Goal: Information Seeking & Learning: Learn about a topic

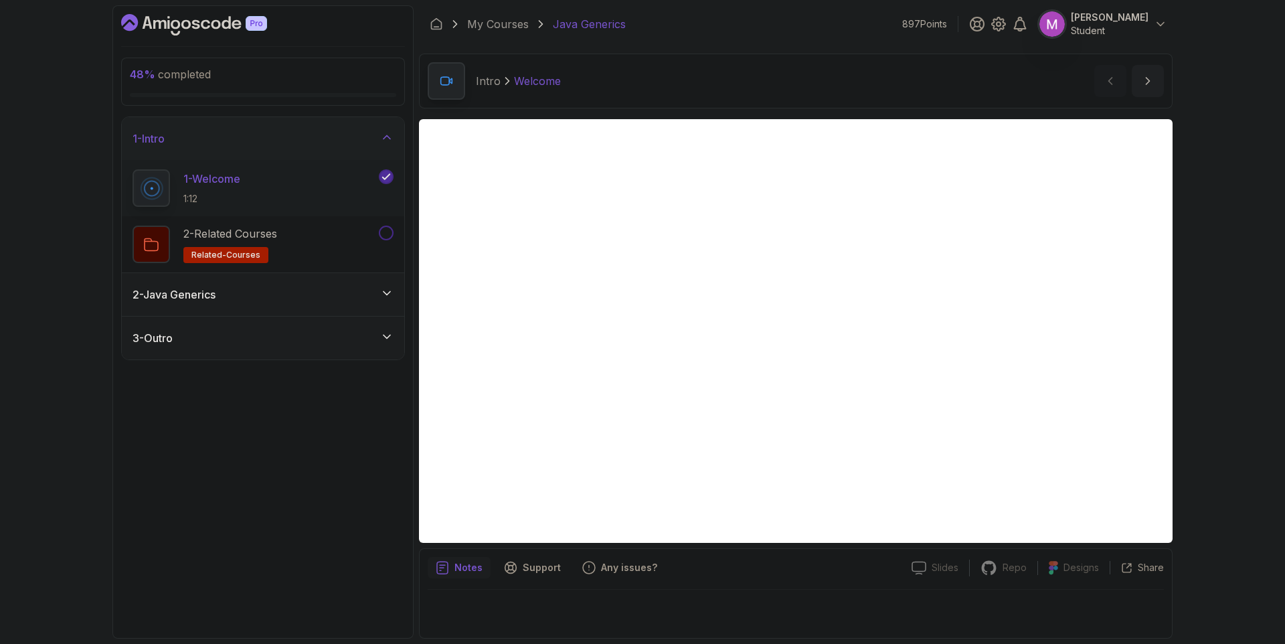
click at [366, 297] on div "2 - Java Generics" at bounding box center [263, 295] width 261 height 16
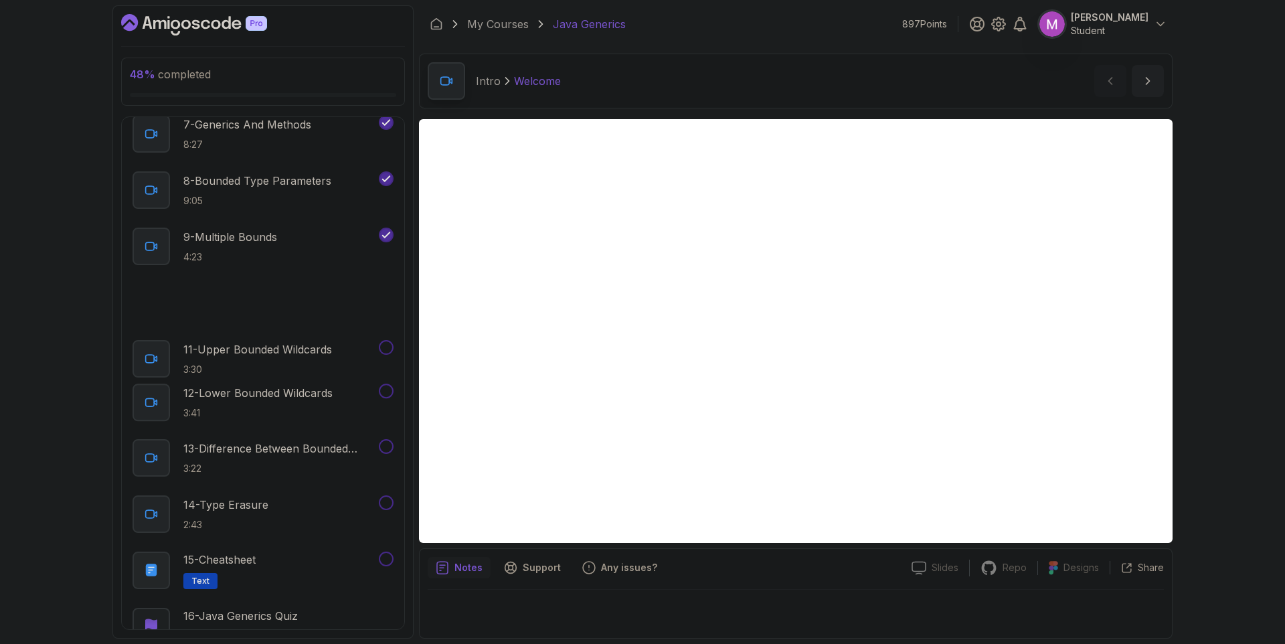
scroll to position [471, 0]
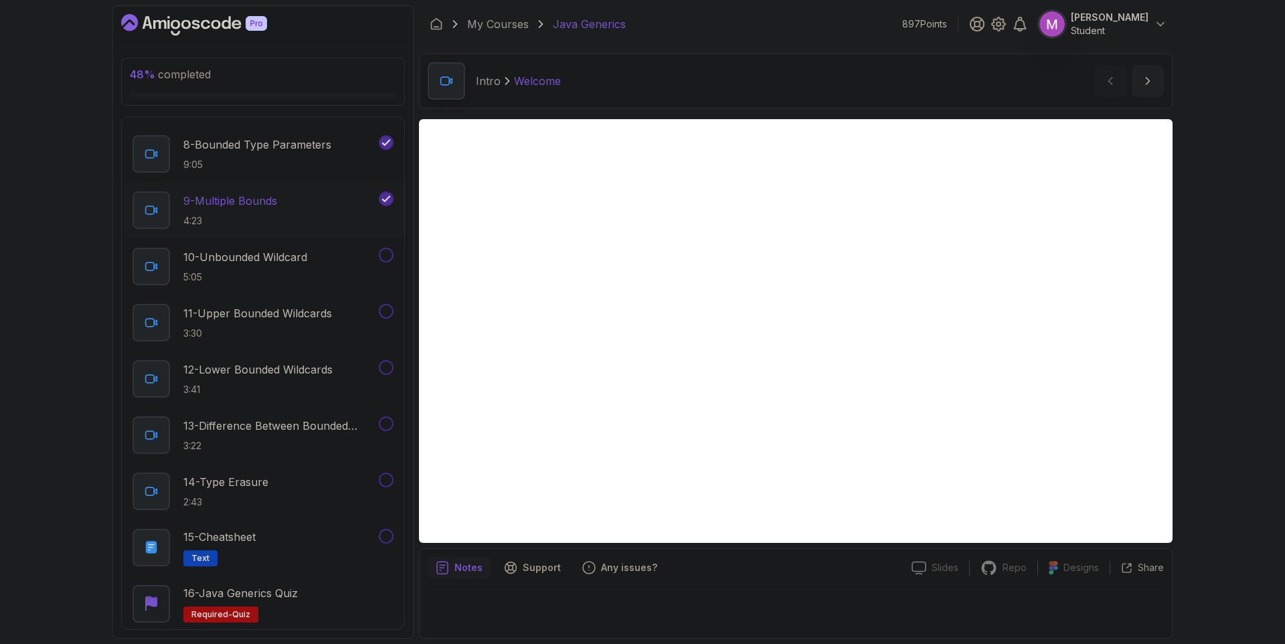
click at [332, 207] on div "9 - Multiple Bounds 4:23" at bounding box center [255, 209] width 244 height 37
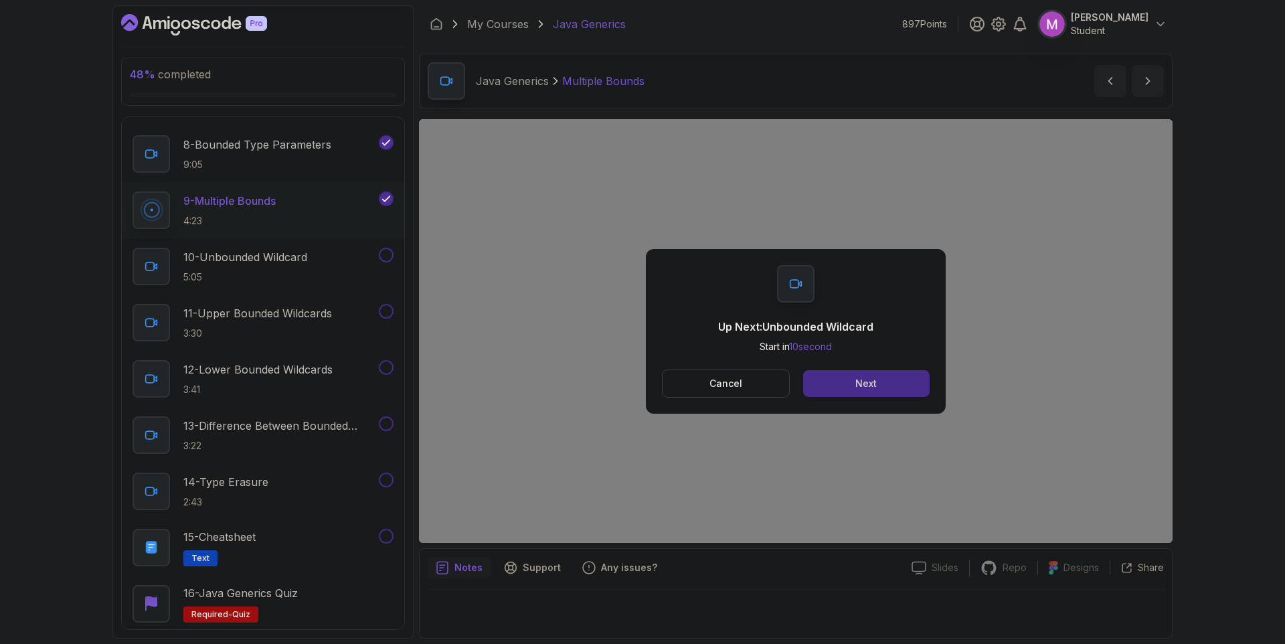
click at [892, 380] on button "Next" at bounding box center [866, 383] width 127 height 27
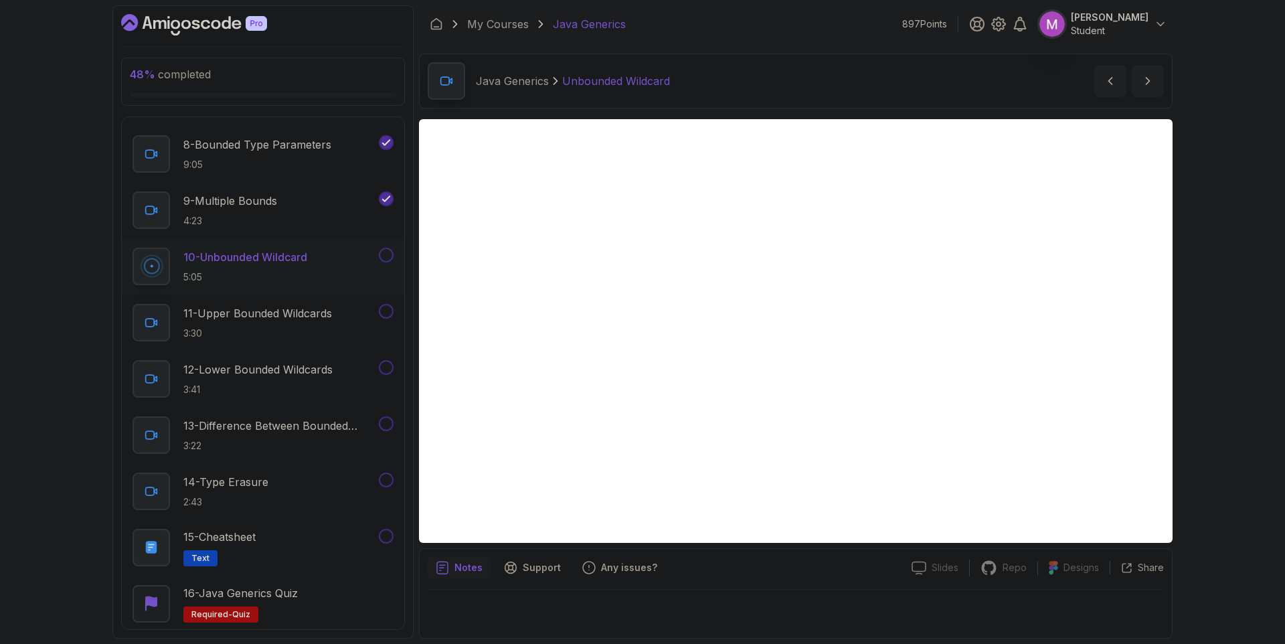
click at [388, 258] on button at bounding box center [386, 255] width 15 height 15
click at [321, 304] on div "11 - Upper Bounded Wildcards 3:30" at bounding box center [255, 322] width 244 height 37
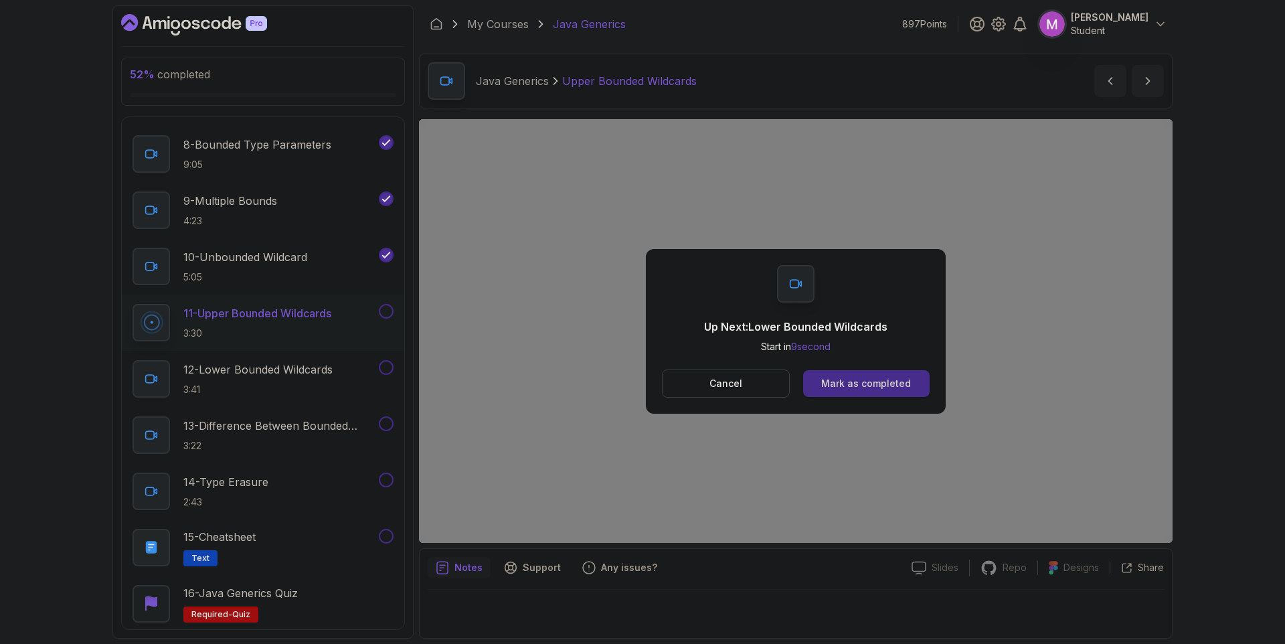
click at [908, 392] on button "Mark as completed" at bounding box center [866, 383] width 127 height 27
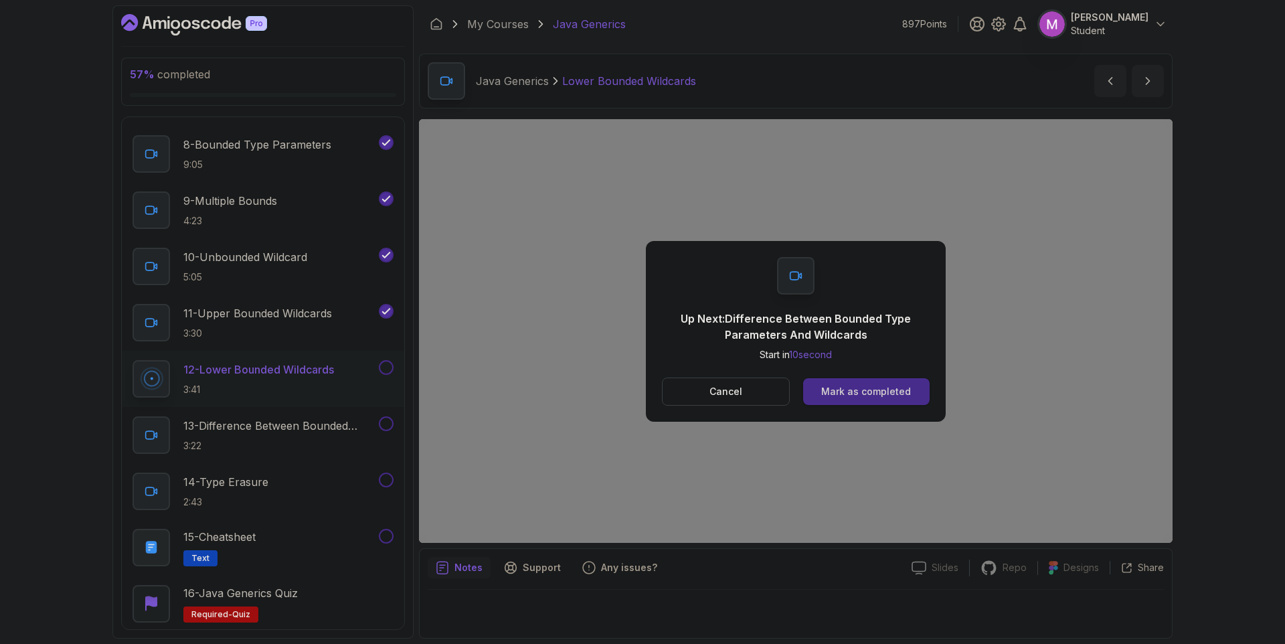
click at [885, 390] on div "Mark as completed" at bounding box center [866, 391] width 90 height 13
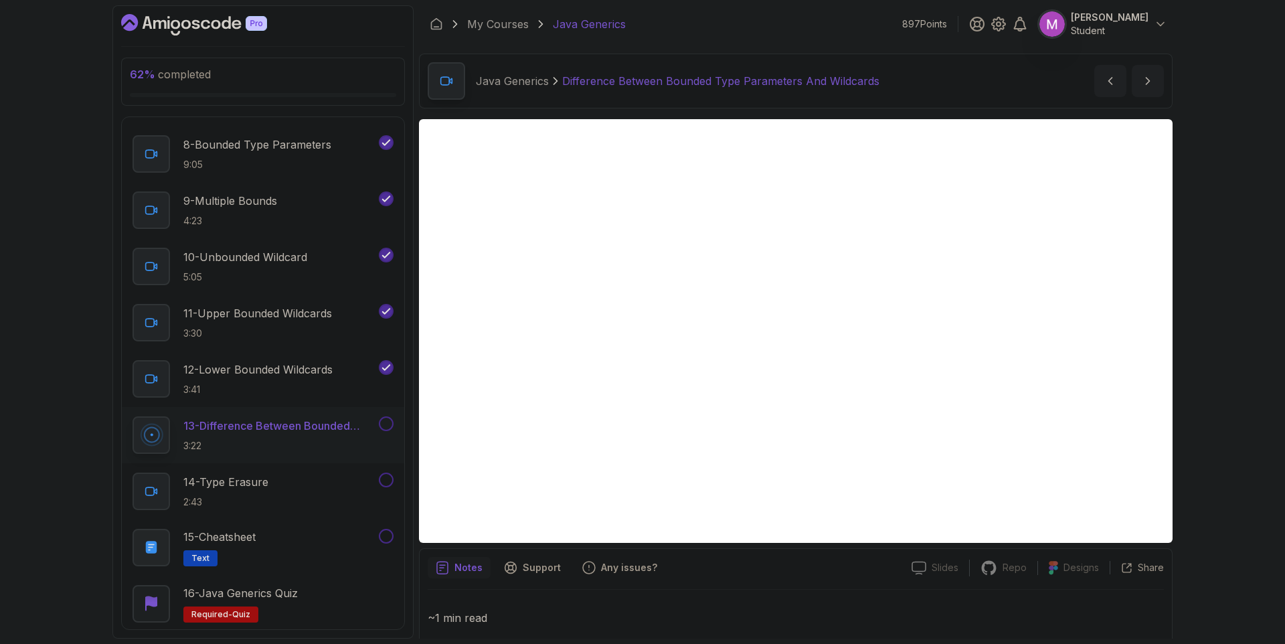
scroll to position [88, 0]
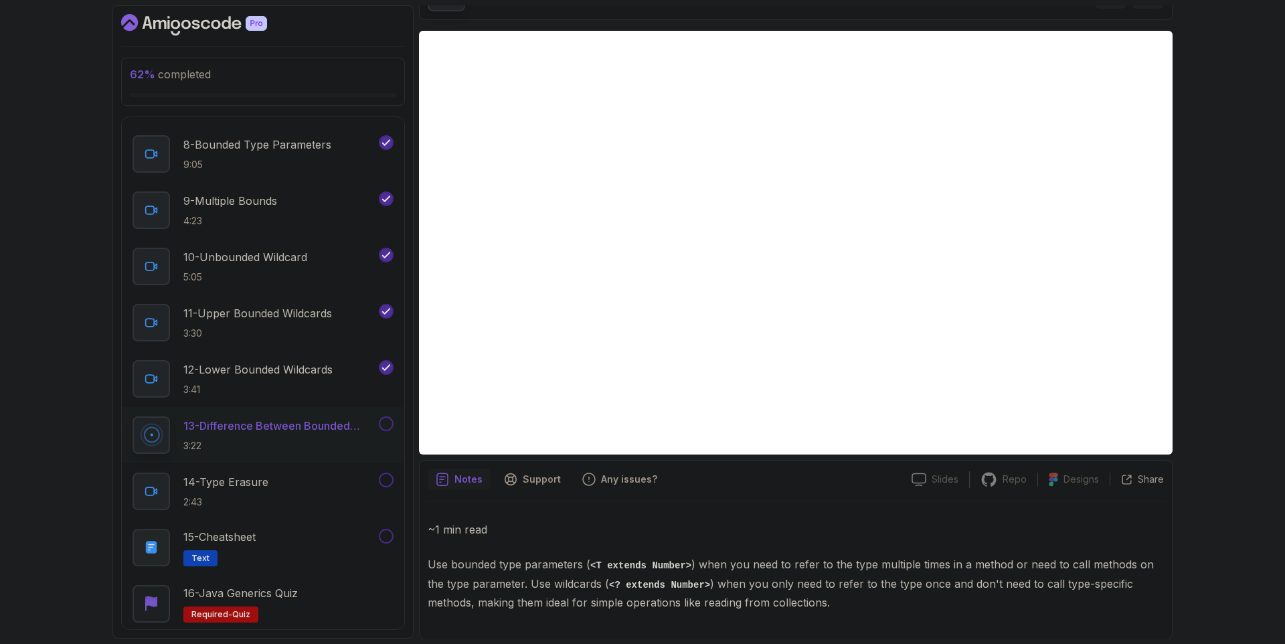
click at [388, 427] on button at bounding box center [386, 423] width 15 height 15
click at [347, 476] on div "14 - Type Erasure 2:43" at bounding box center [255, 491] width 244 height 37
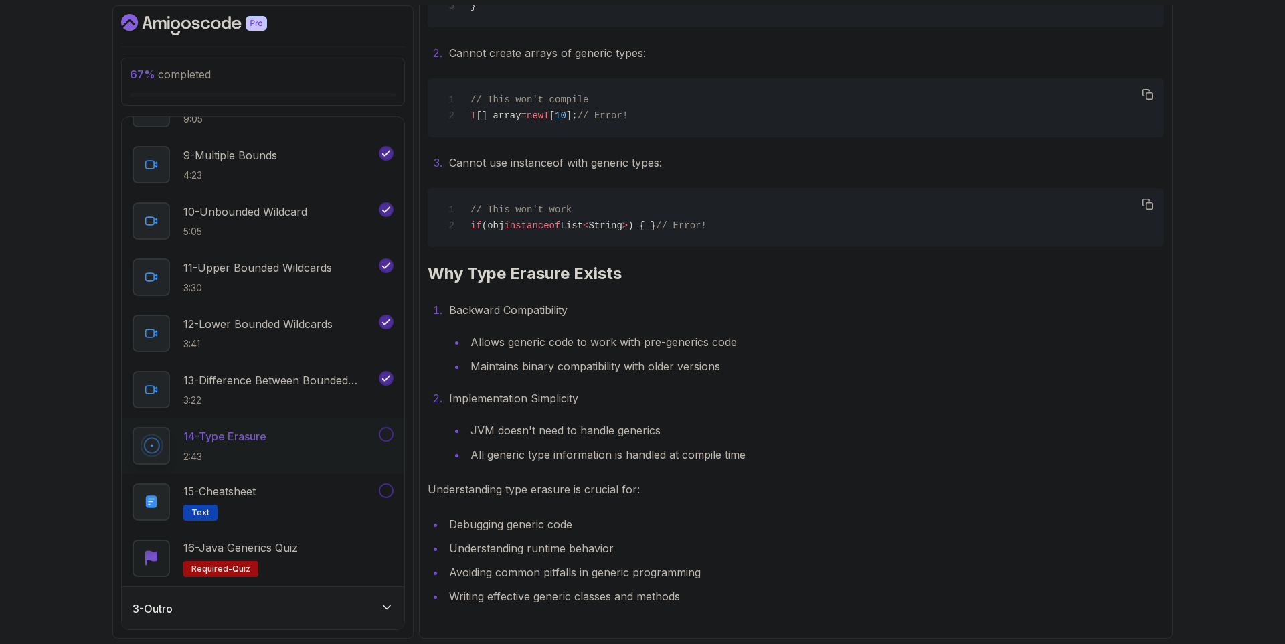
scroll to position [1546, 0]
click at [392, 435] on button at bounding box center [386, 434] width 15 height 15
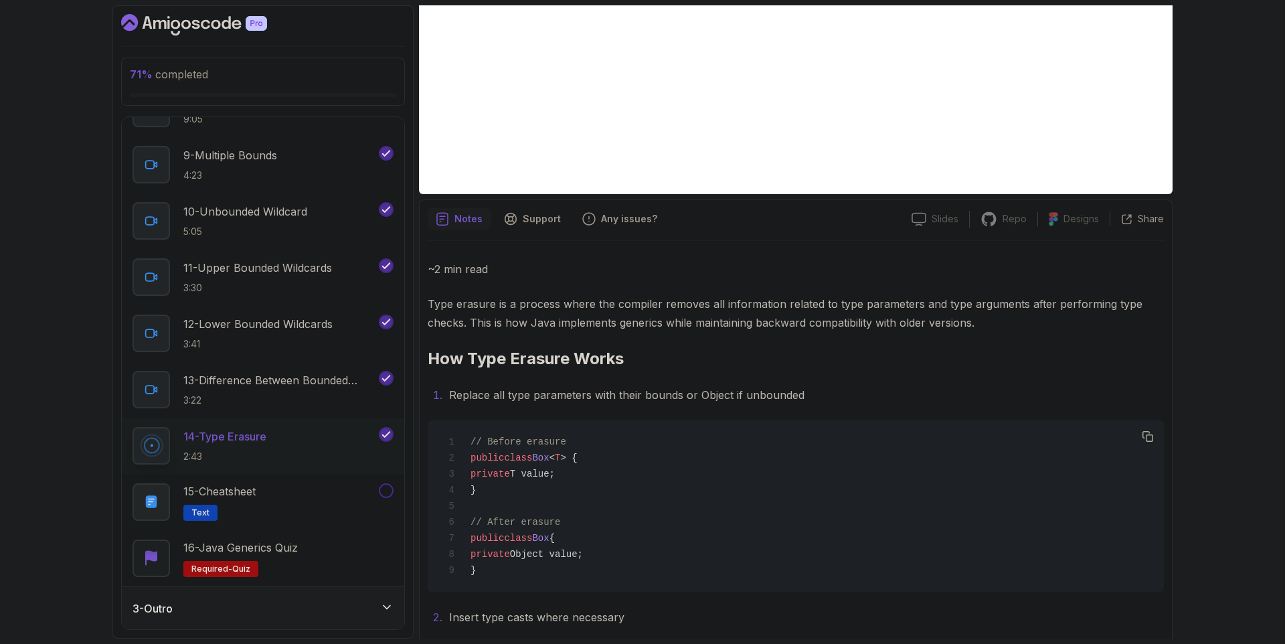
scroll to position [0, 0]
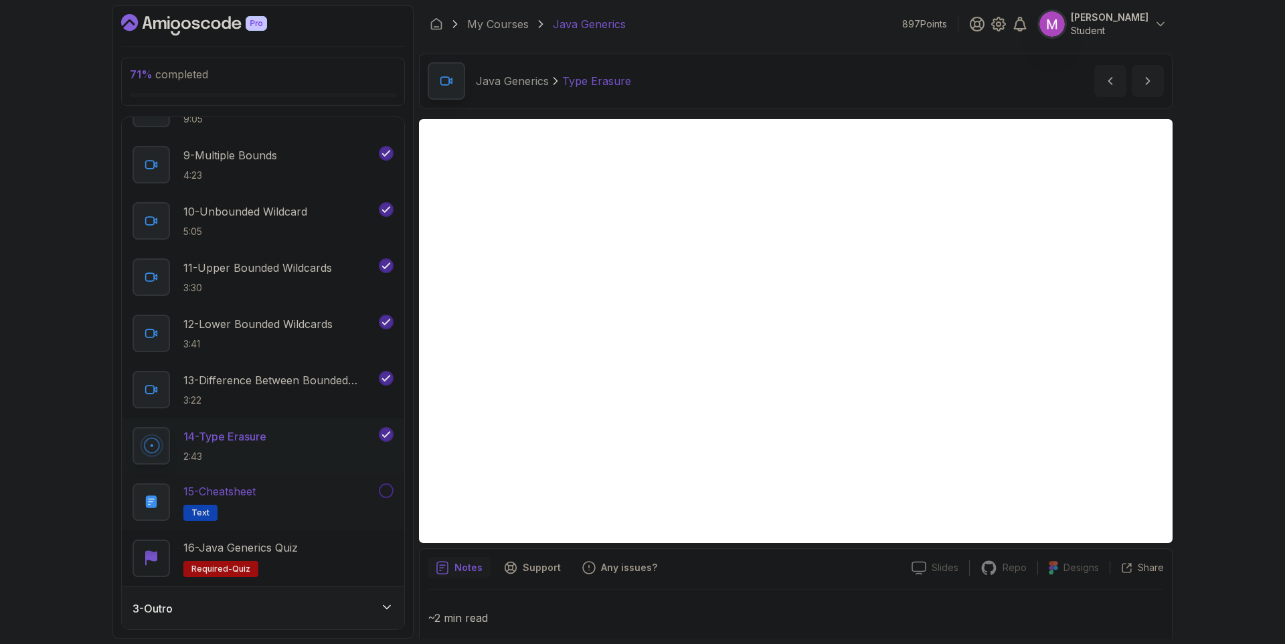
click at [351, 486] on div "15 - Cheatsheet Text" at bounding box center [255, 501] width 244 height 37
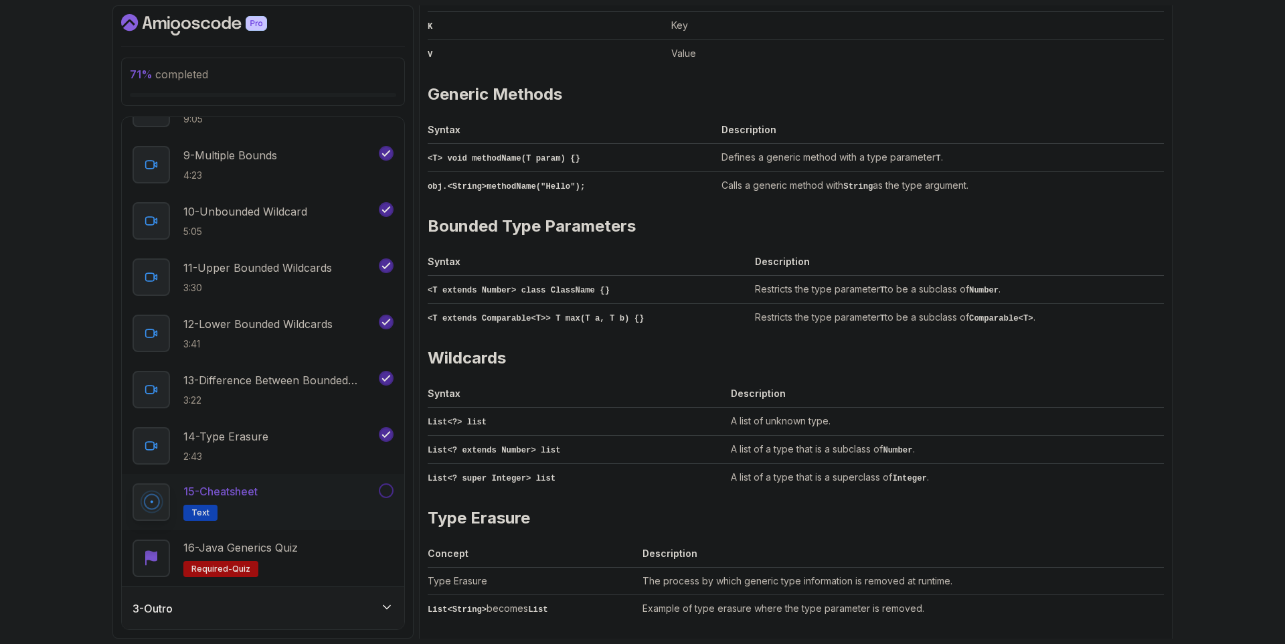
scroll to position [458, 0]
click at [379, 485] on div at bounding box center [384, 490] width 17 height 15
click at [390, 490] on button at bounding box center [386, 490] width 15 height 15
click at [295, 554] on p "16 - Java Generics Quiz" at bounding box center [240, 548] width 114 height 16
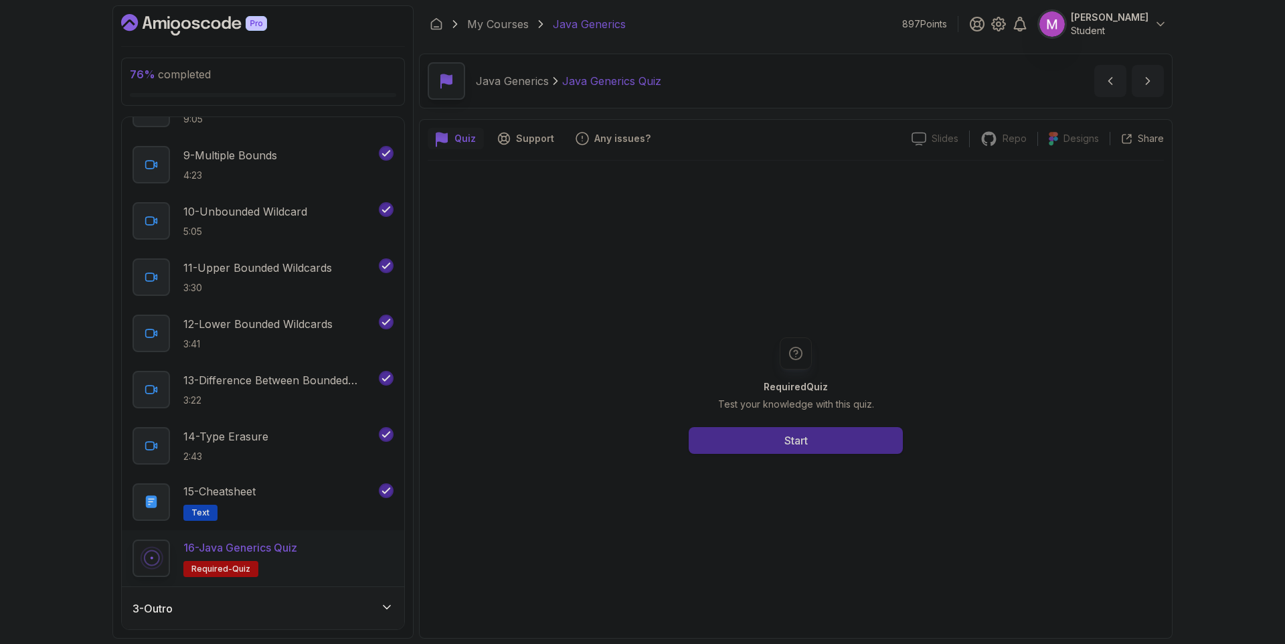
click at [836, 435] on button "Start" at bounding box center [796, 440] width 214 height 27
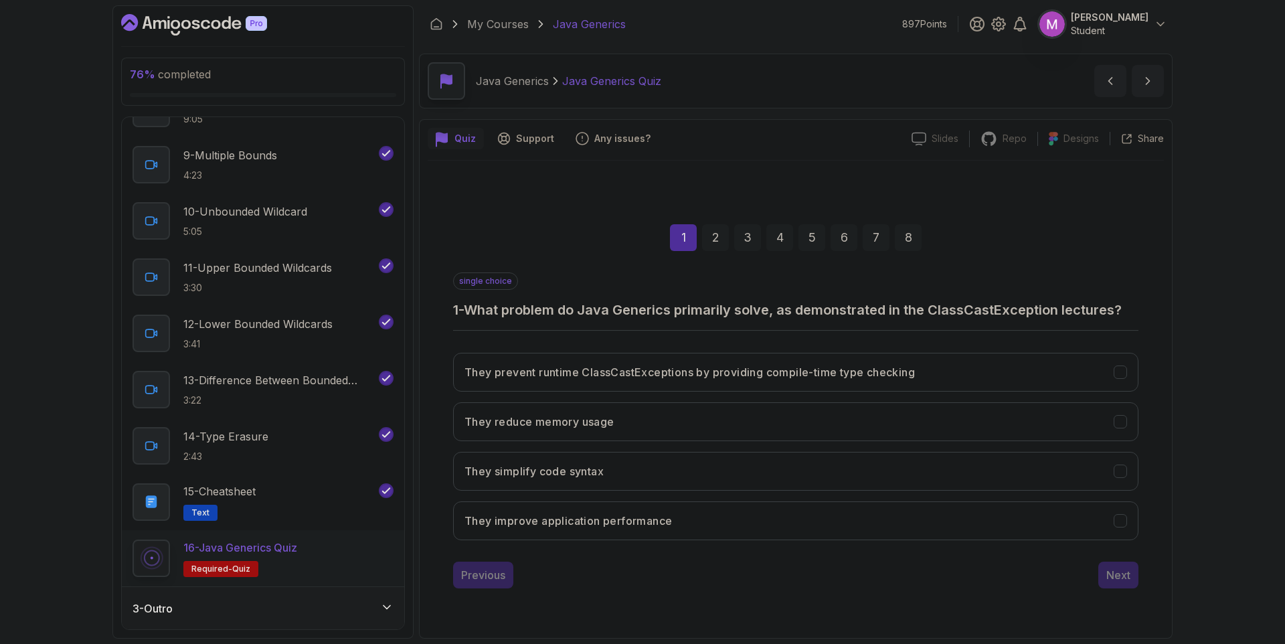
click at [335, 613] on div "3 - Outro" at bounding box center [263, 609] width 261 height 16
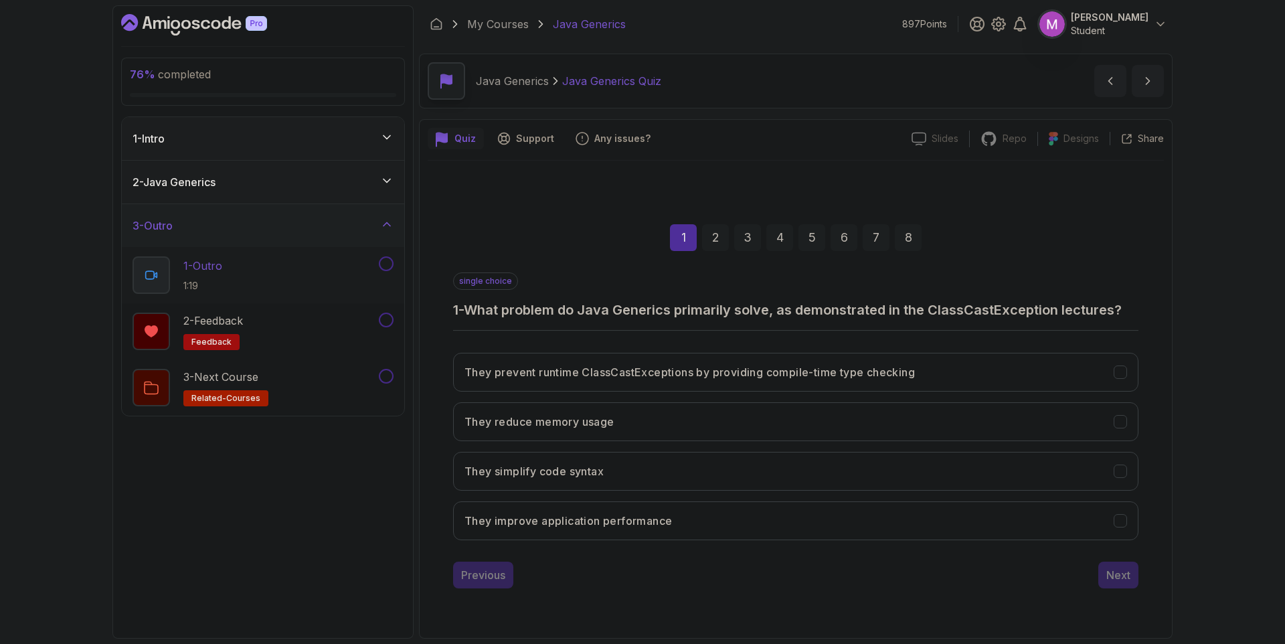
click at [359, 266] on div "1 - Outro 1:19" at bounding box center [255, 274] width 244 height 37
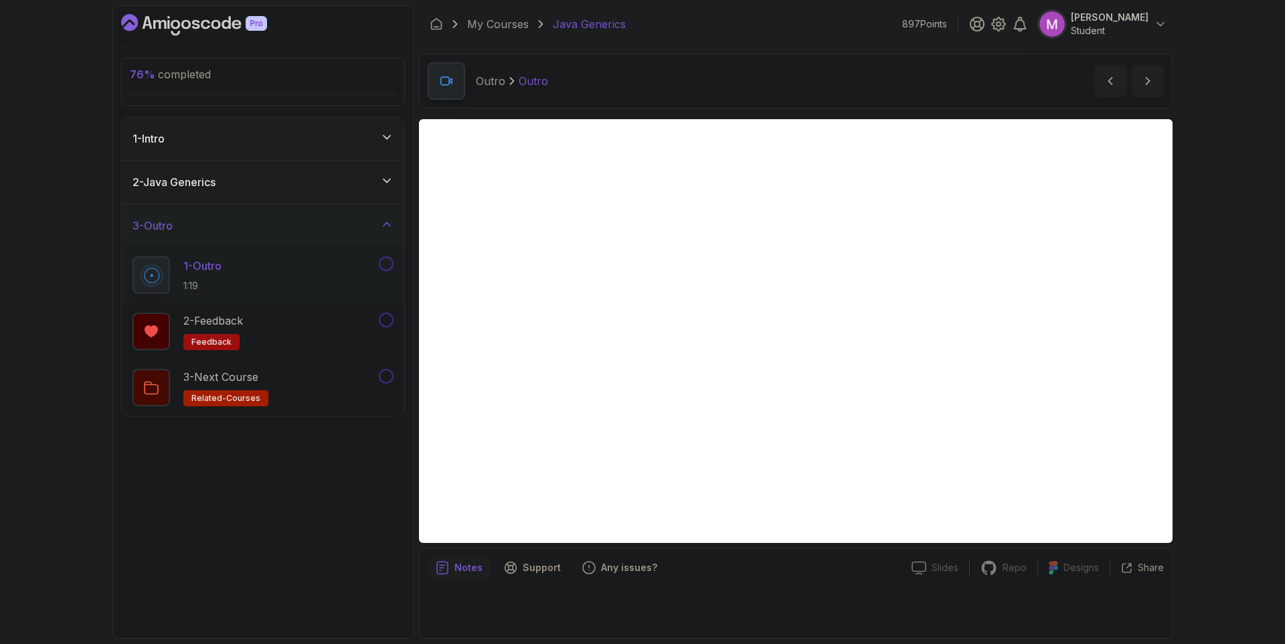
click at [390, 264] on button at bounding box center [386, 263] width 15 height 15
click at [307, 341] on div "2 - Feedback feedback" at bounding box center [255, 331] width 244 height 37
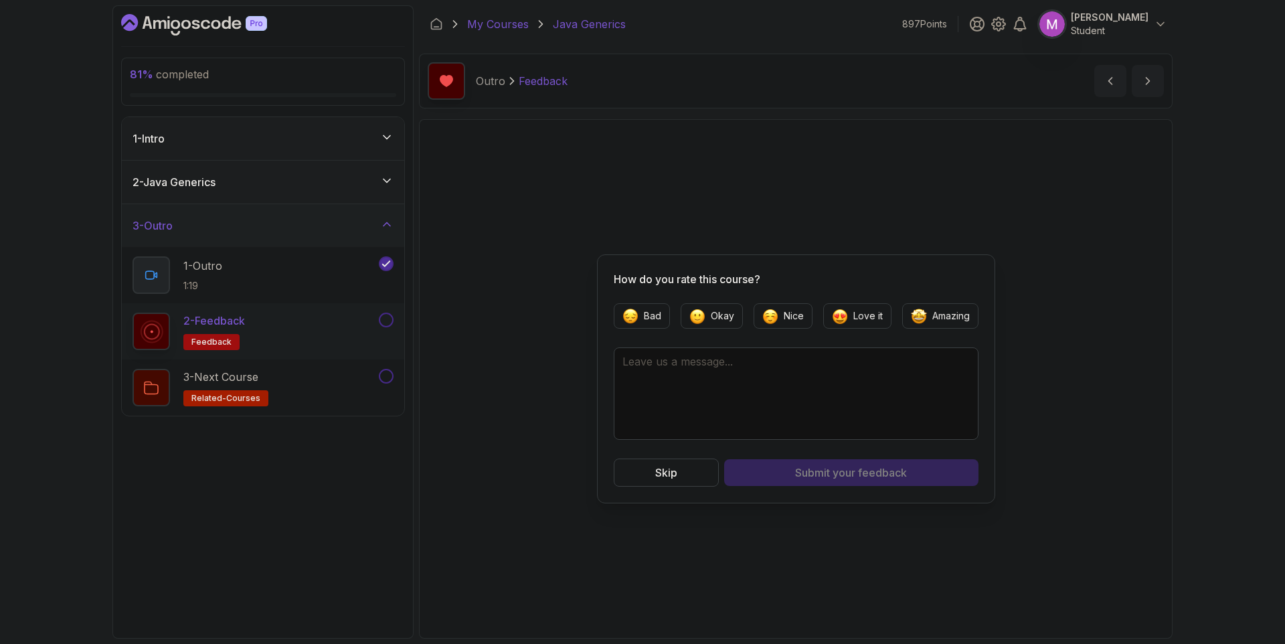
click at [509, 26] on link "My Courses" at bounding box center [498, 24] width 62 height 16
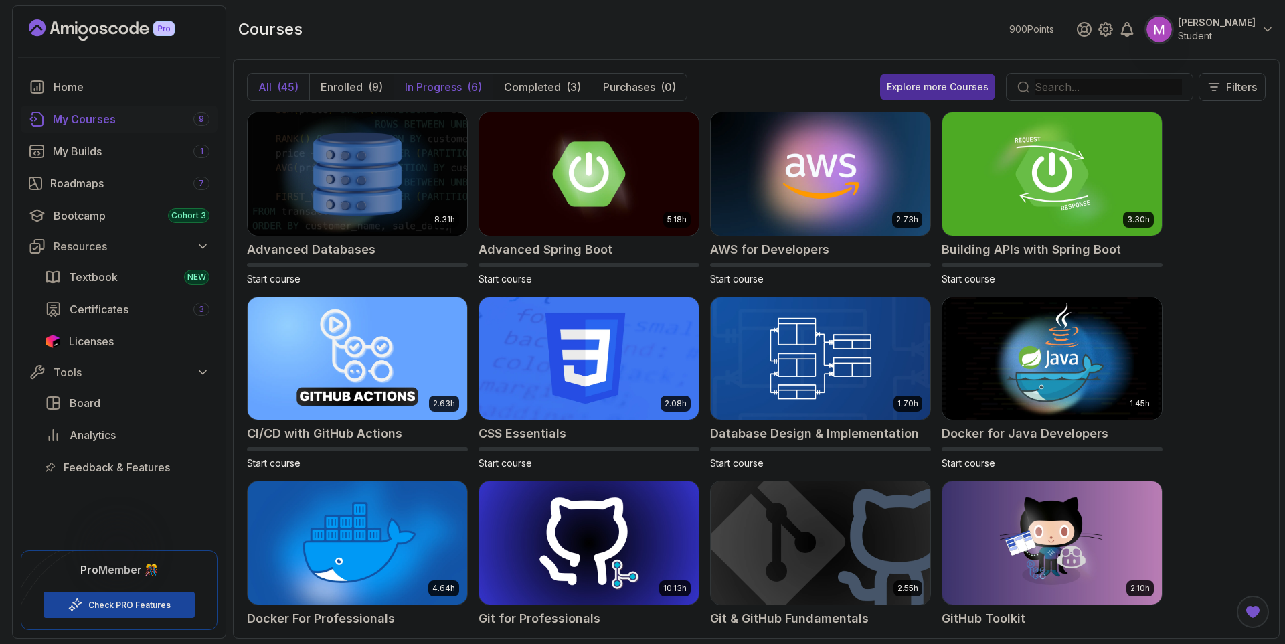
click at [444, 90] on p "In Progress" at bounding box center [433, 87] width 57 height 16
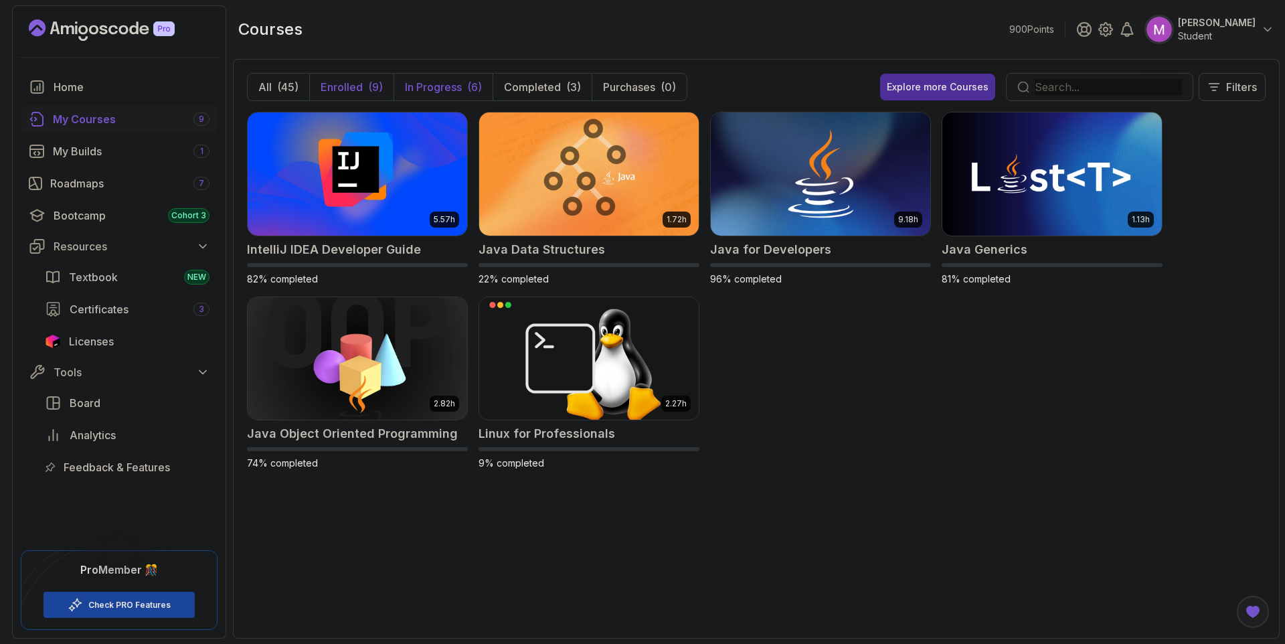
click at [364, 84] on button "Enrolled (9)" at bounding box center [351, 87] width 84 height 27
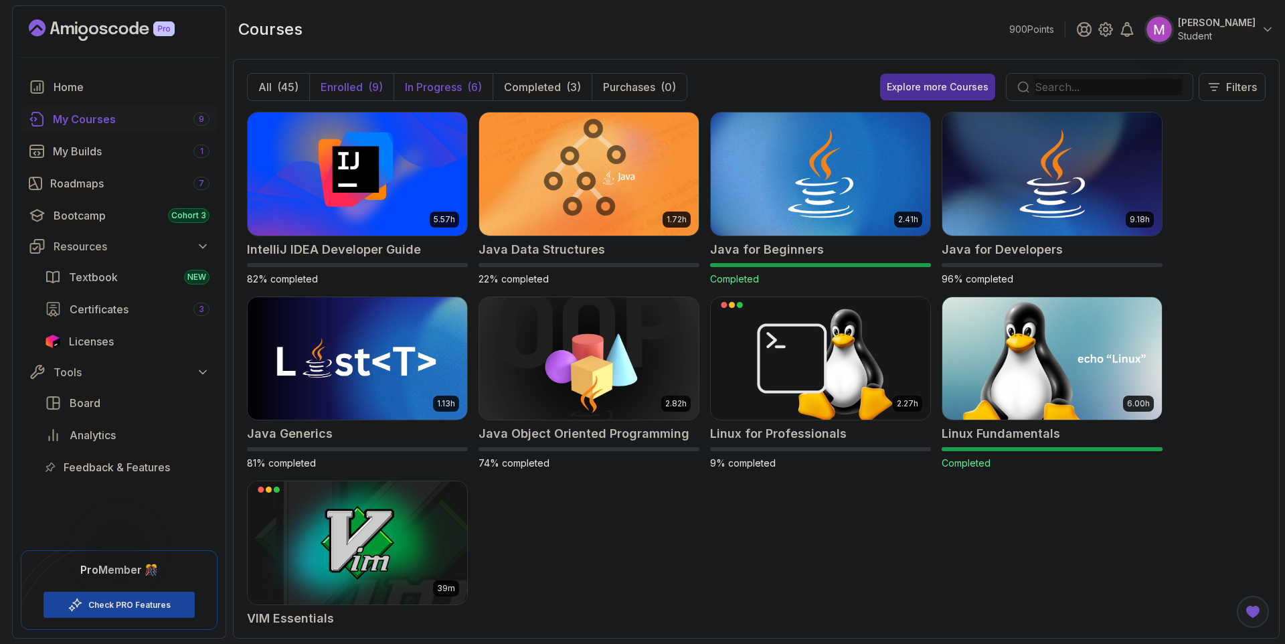
click at [473, 87] on div "(6)" at bounding box center [474, 87] width 15 height 16
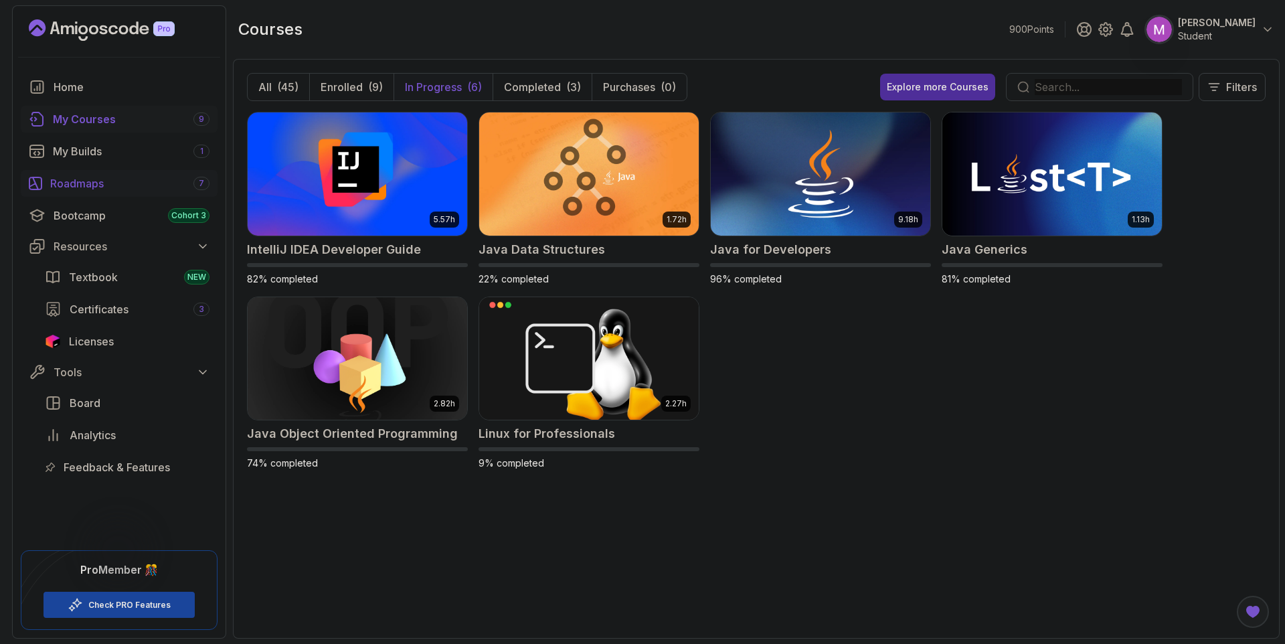
click at [102, 181] on div "Roadmaps 7" at bounding box center [129, 183] width 159 height 16
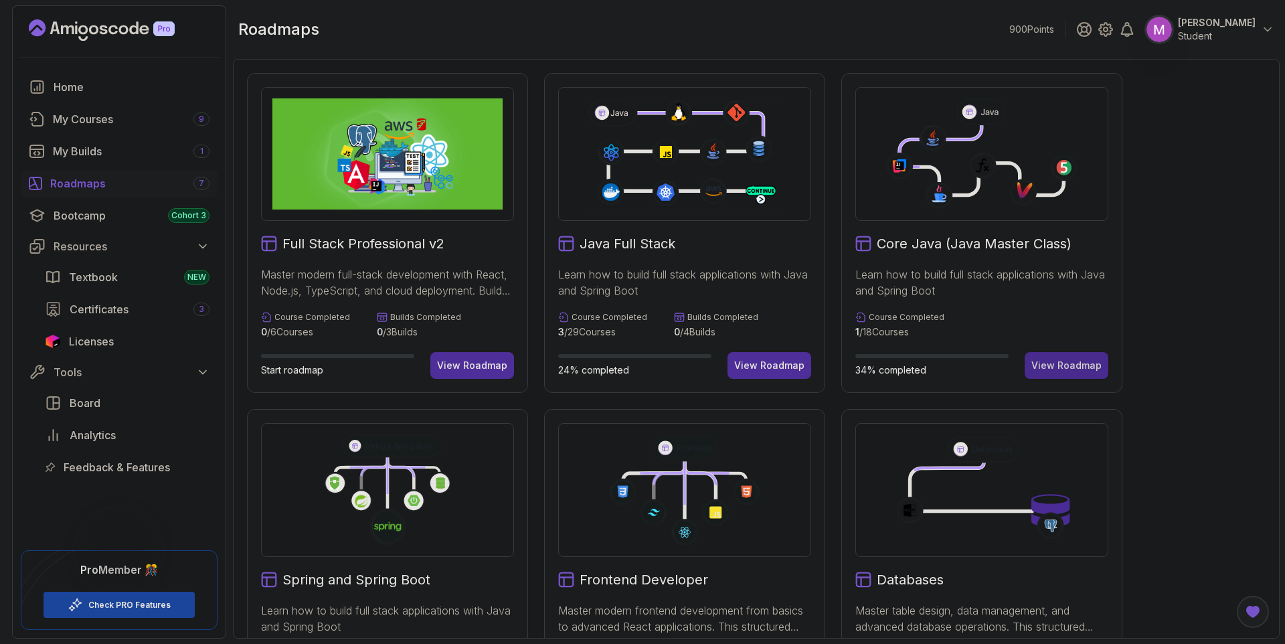
click at [1068, 367] on div "View Roadmap" at bounding box center [1067, 365] width 70 height 13
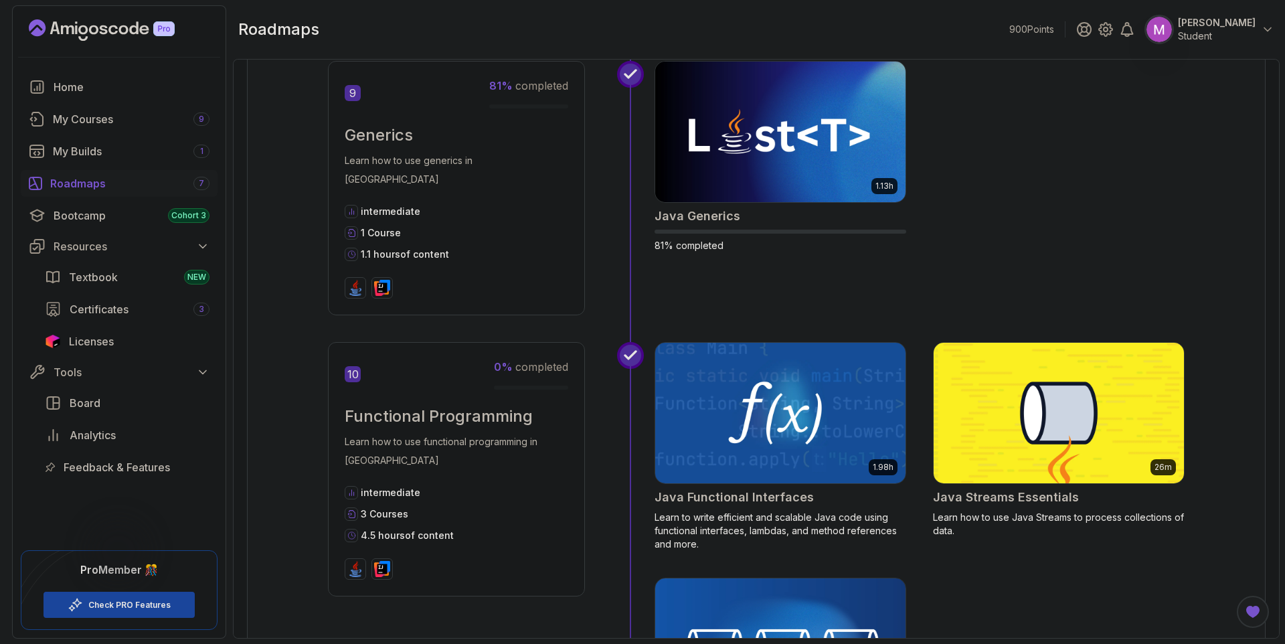
scroll to position [2058, 0]
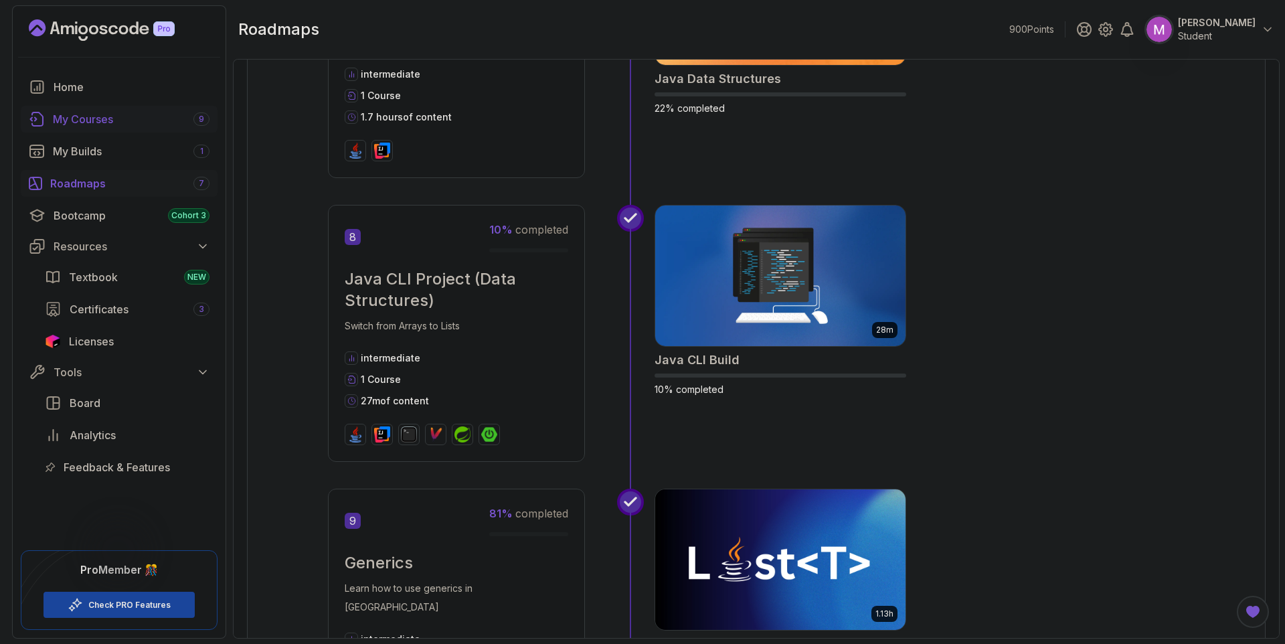
click at [106, 123] on div "My Courses 9" at bounding box center [131, 119] width 157 height 16
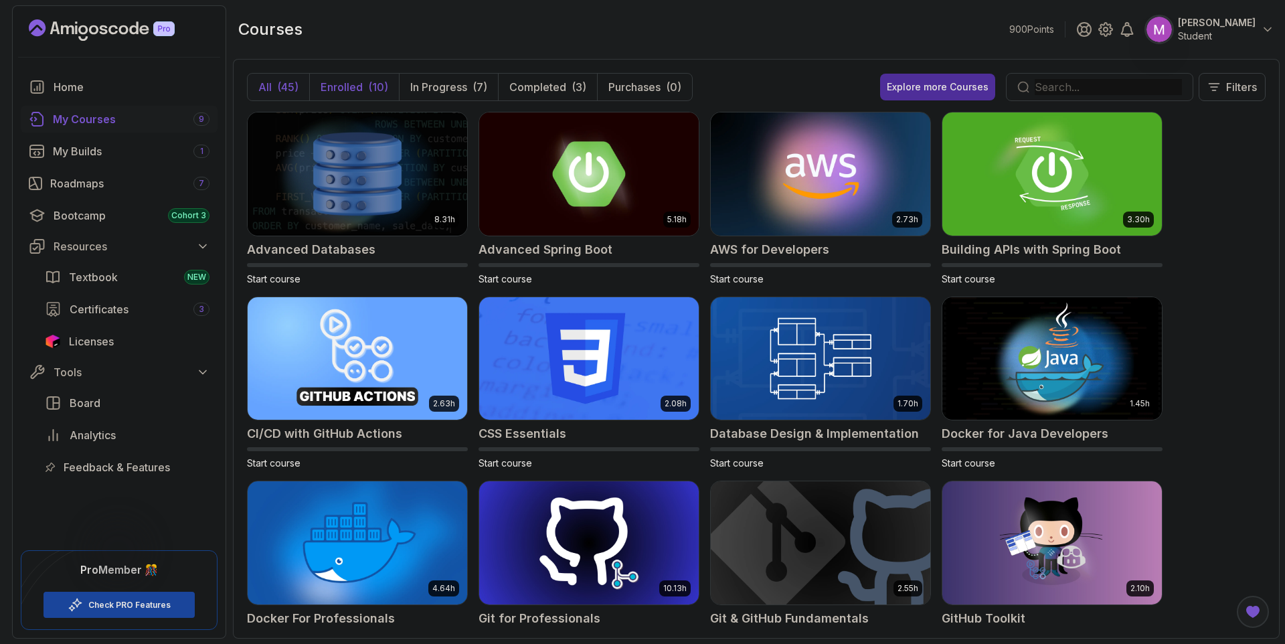
click at [341, 86] on p "Enrolled" at bounding box center [342, 87] width 42 height 16
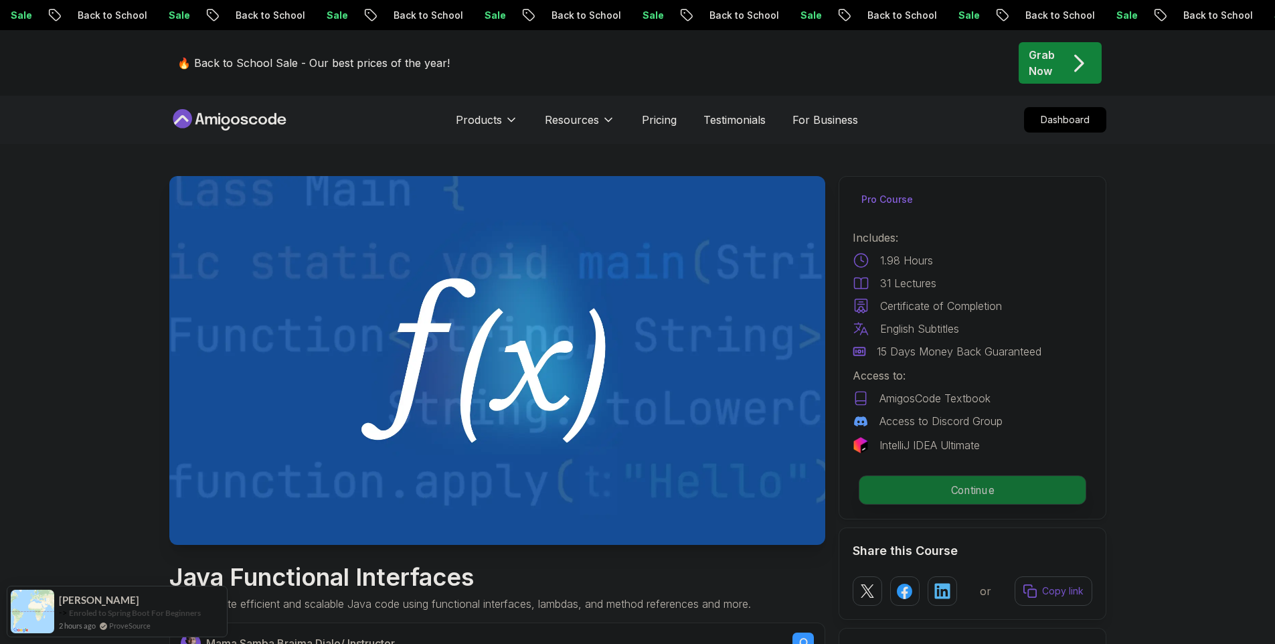
click at [973, 493] on p "Continue" at bounding box center [972, 490] width 226 height 28
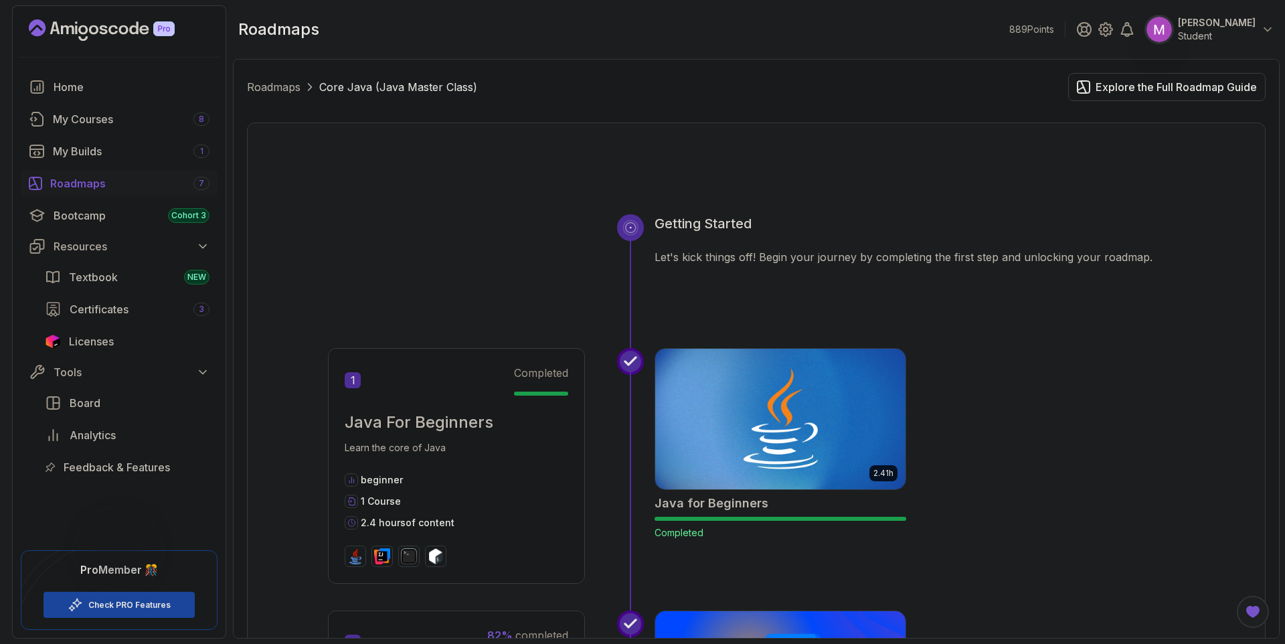
scroll to position [2474, 0]
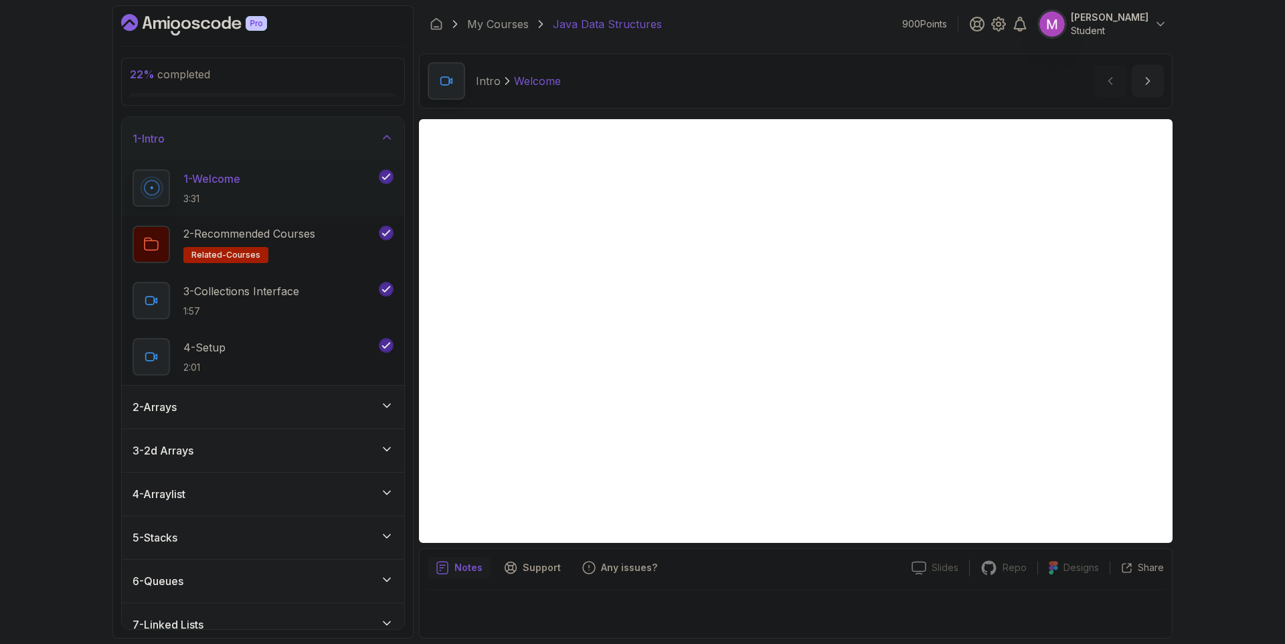
click at [380, 402] on icon at bounding box center [386, 405] width 13 height 13
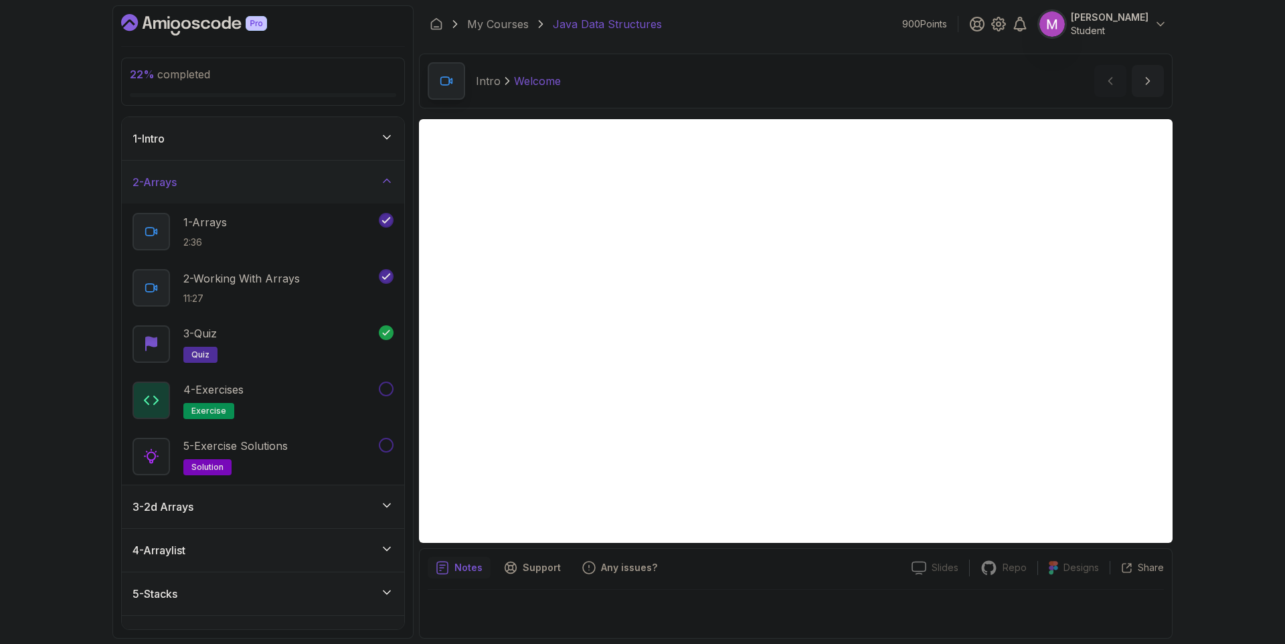
click at [352, 509] on div "3 - 2d Arrays" at bounding box center [263, 507] width 261 height 16
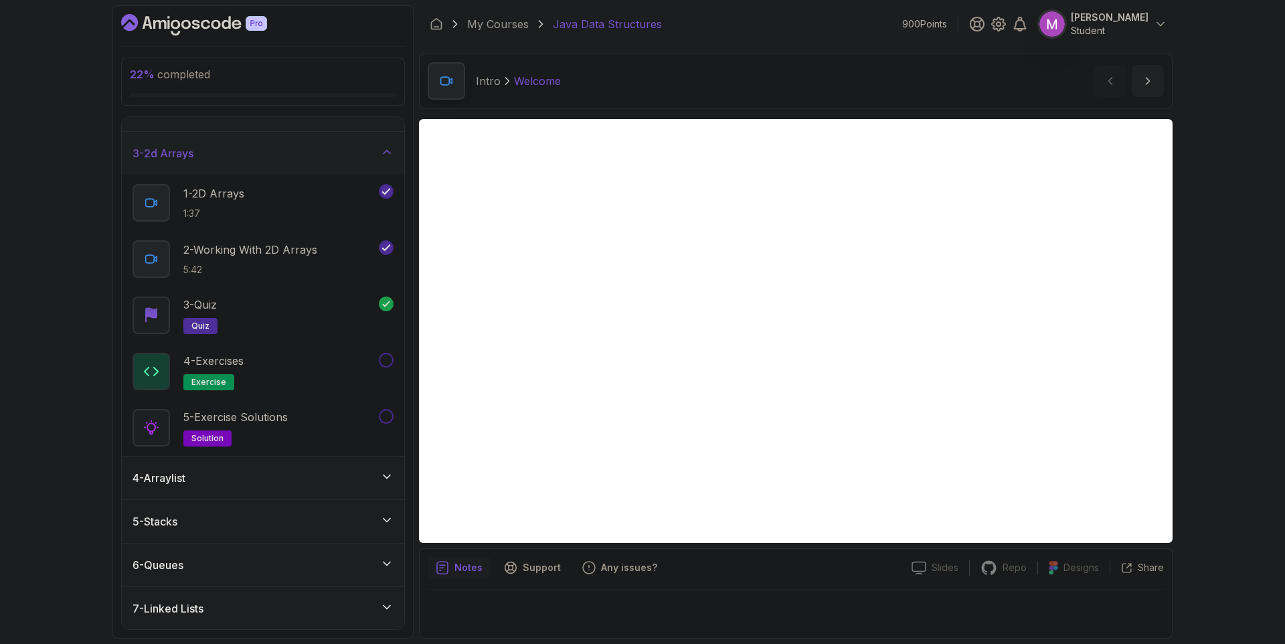
scroll to position [84, 0]
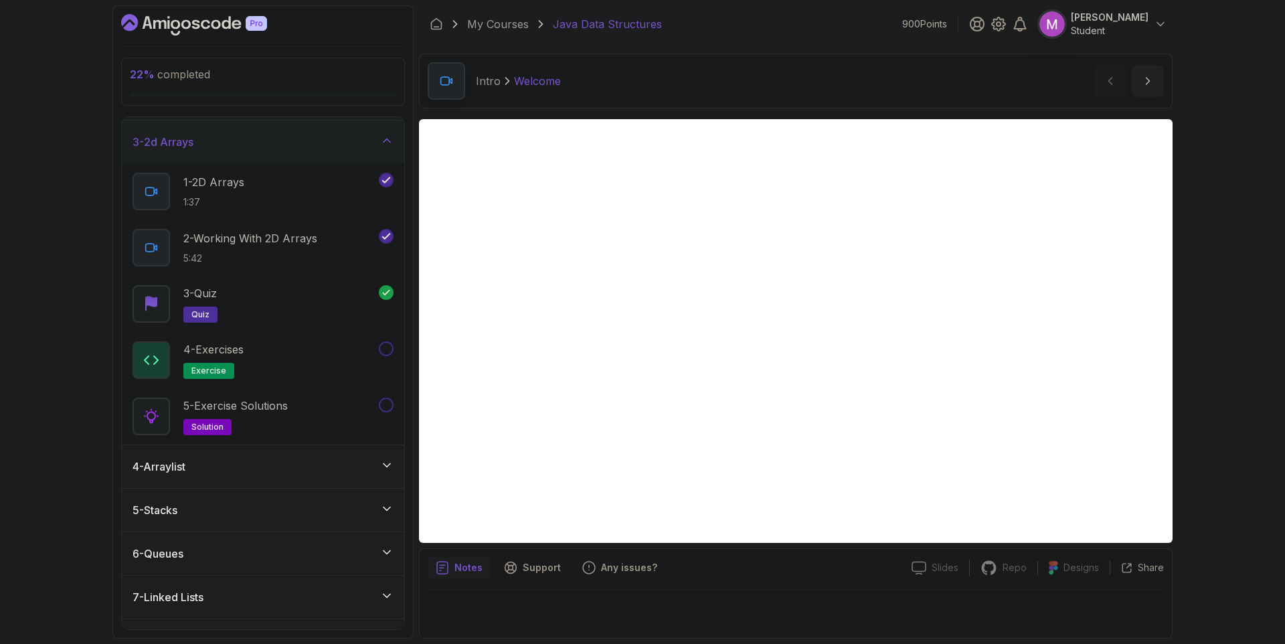
click at [349, 473] on div "4 - Arraylist" at bounding box center [263, 467] width 261 height 16
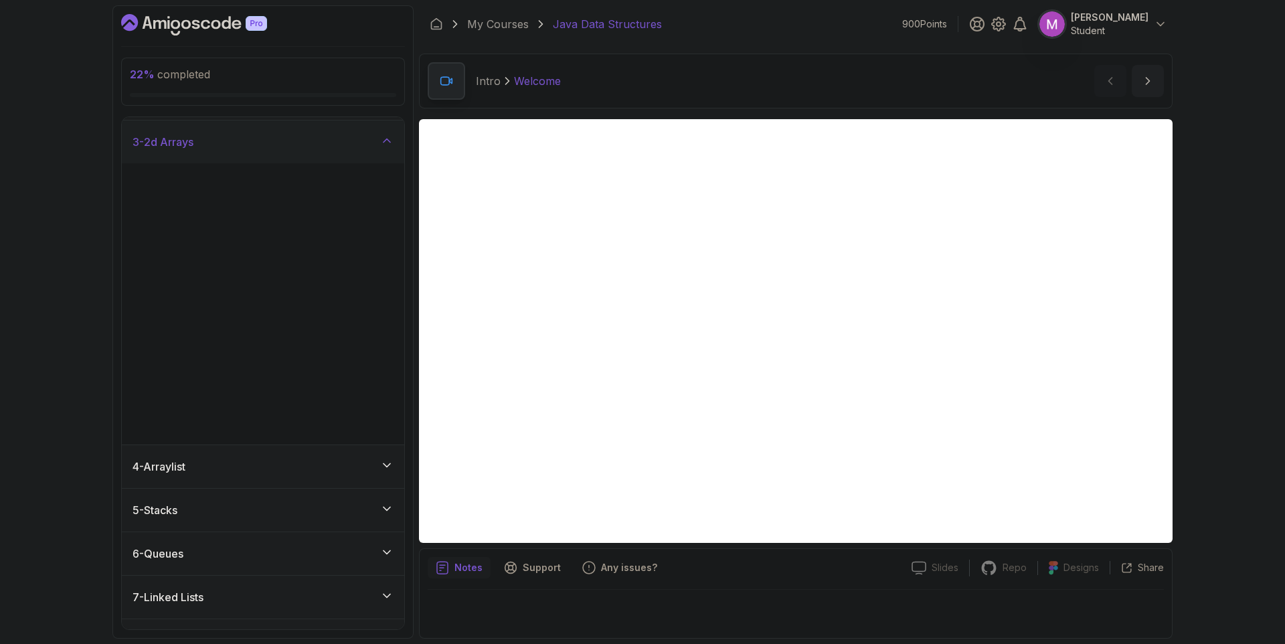
scroll to position [0, 0]
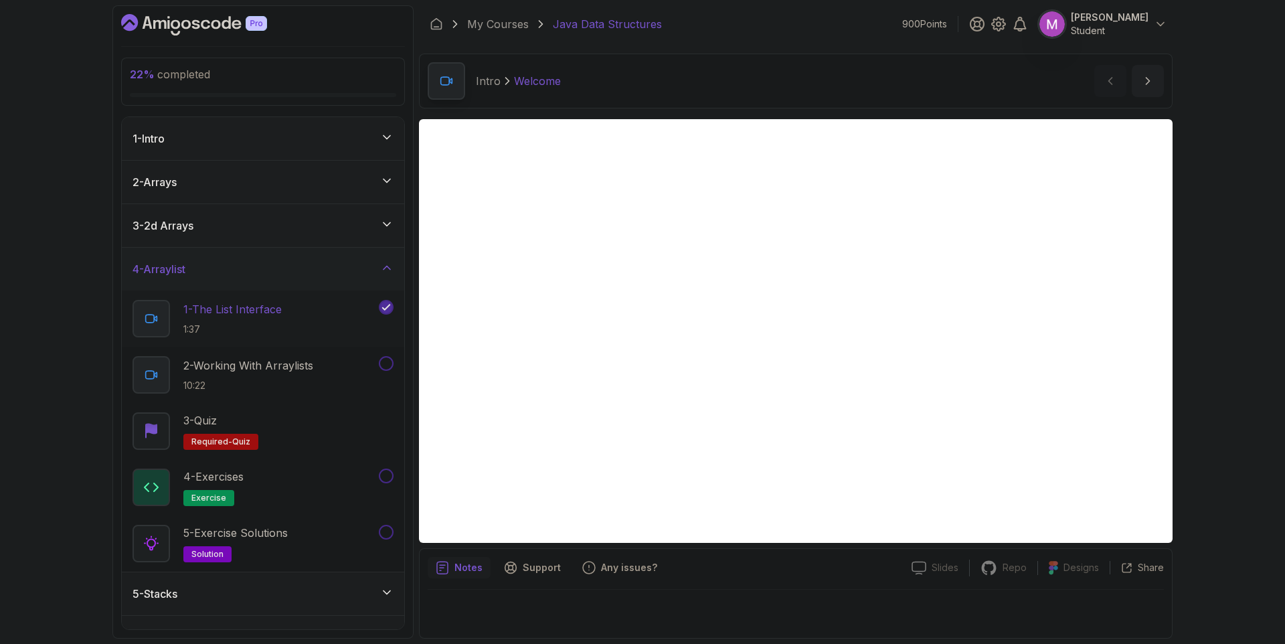
click at [289, 317] on div "1 - The List Interface 1:37" at bounding box center [255, 318] width 244 height 37
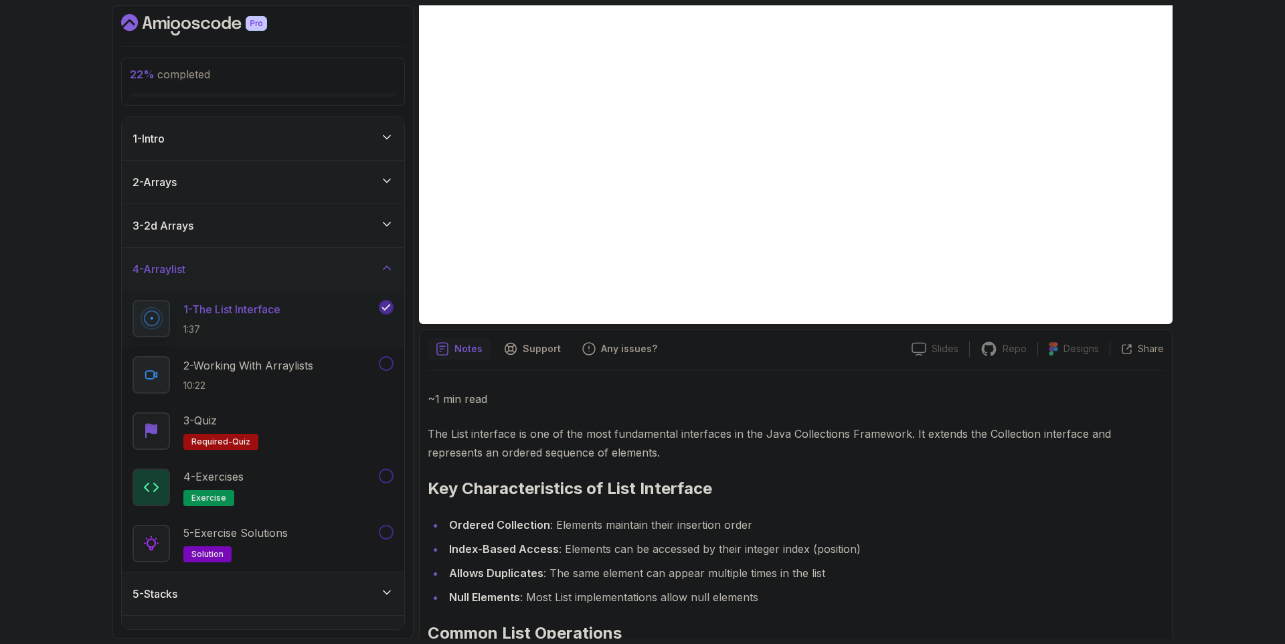
scroll to position [597, 0]
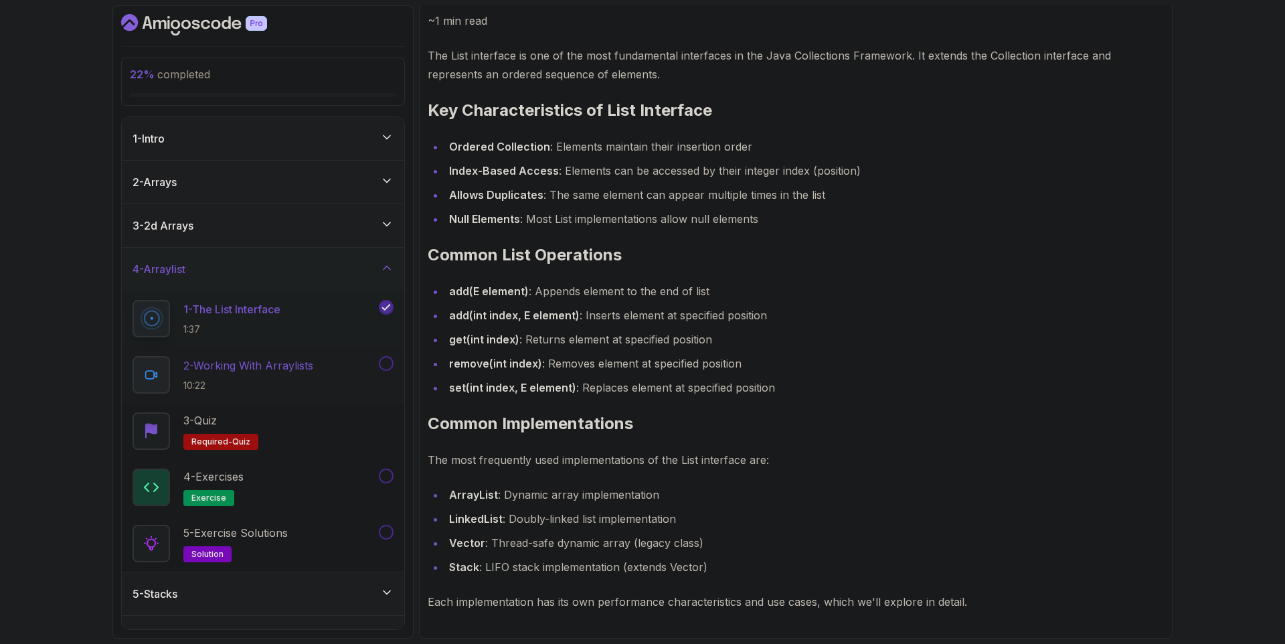
click at [297, 366] on p "2 - Working With Arraylists" at bounding box center [248, 365] width 130 height 16
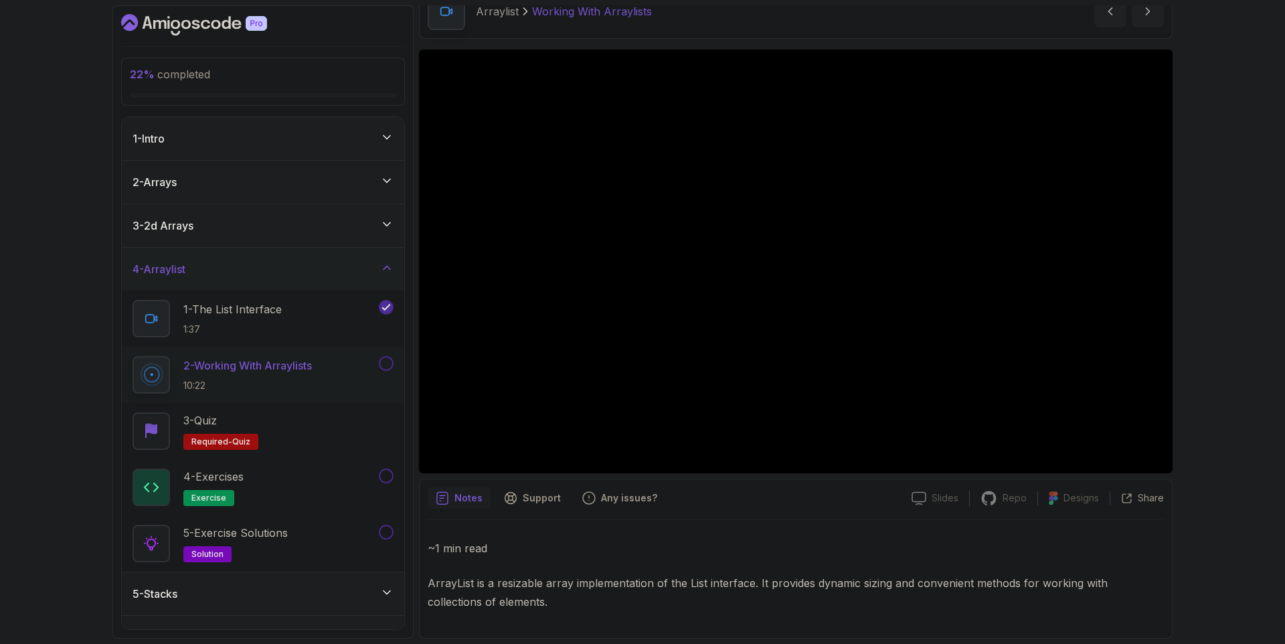
scroll to position [70, 0]
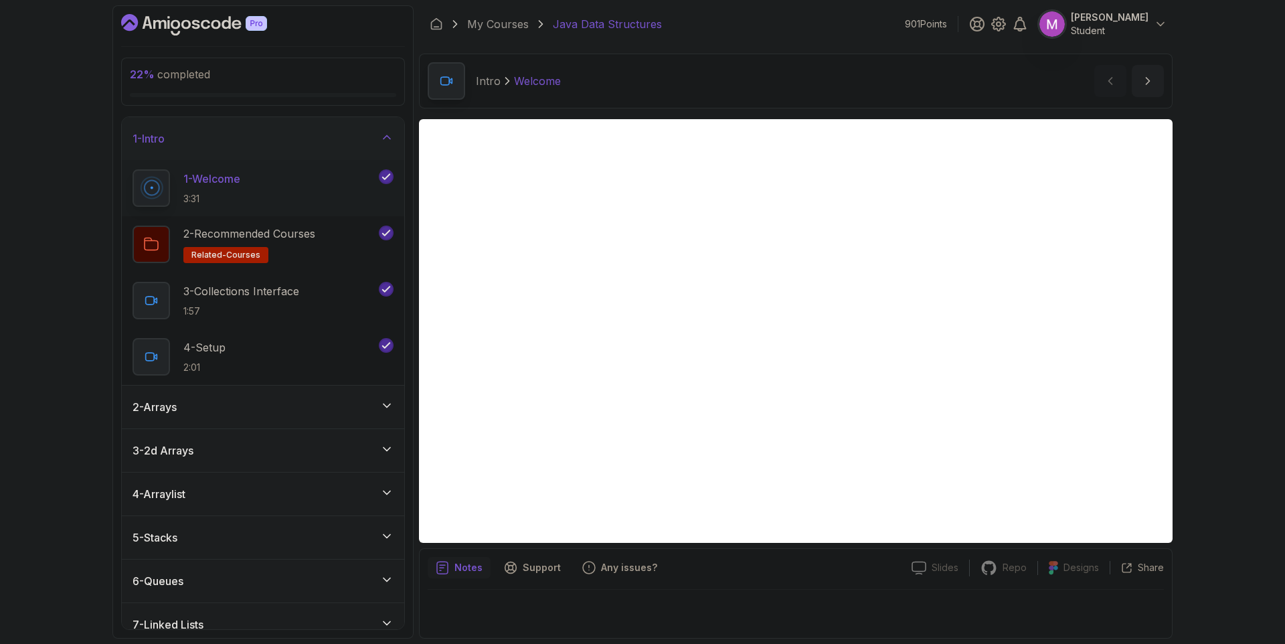
click at [324, 404] on div "2 - Arrays" at bounding box center [263, 407] width 261 height 16
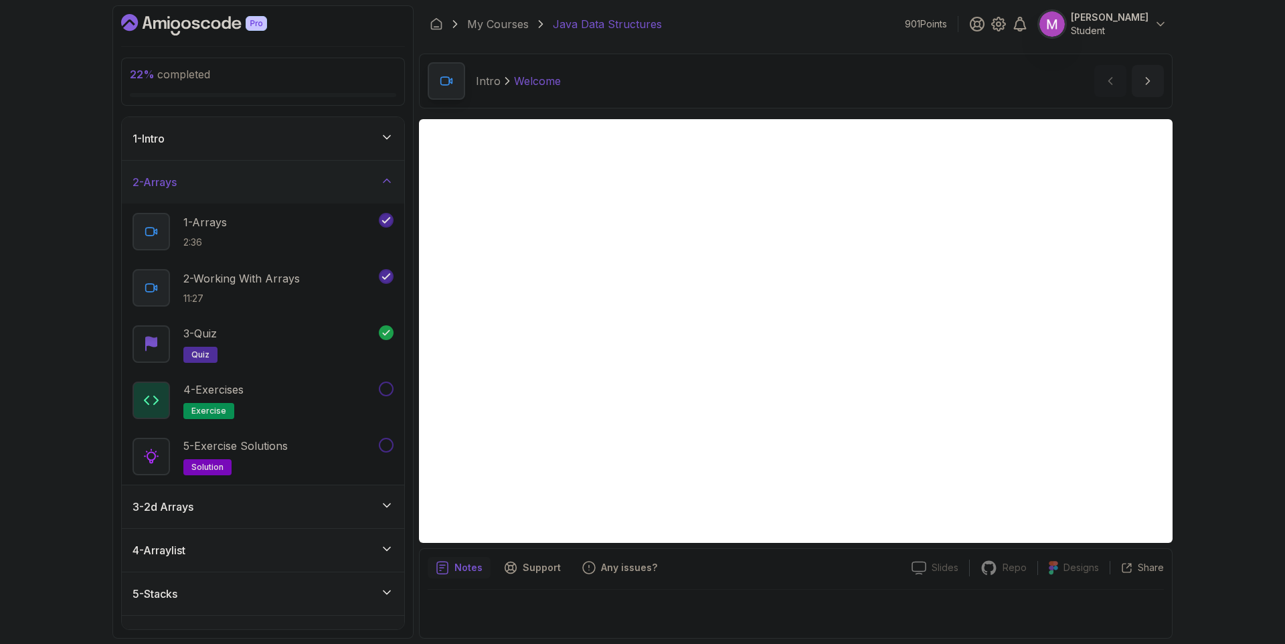
click at [331, 560] on div "4 - Arraylist" at bounding box center [263, 550] width 283 height 43
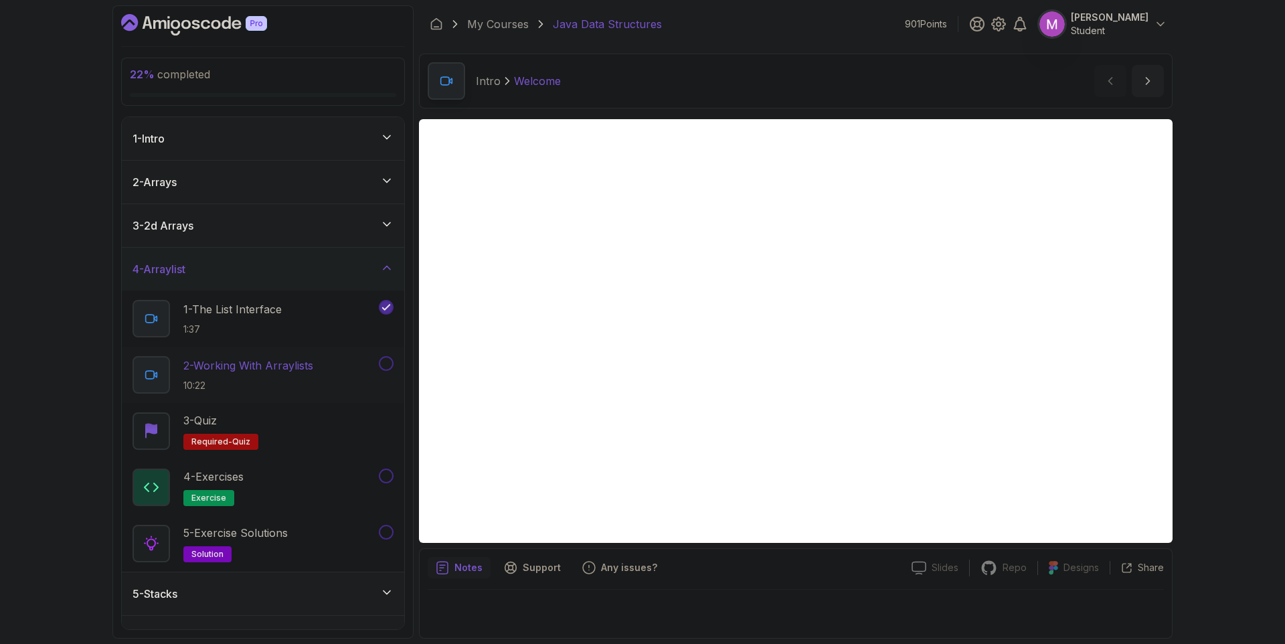
click at [267, 372] on p "2 - Working With Arraylists" at bounding box center [248, 365] width 130 height 16
